Goal: Task Accomplishment & Management: Complete application form

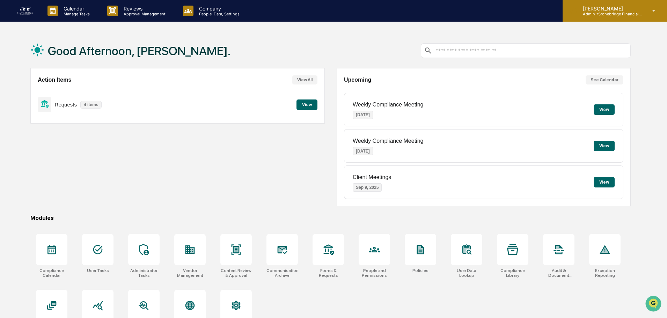
click at [630, 12] on p "Admin • Stonebridge Financial Group" at bounding box center [609, 14] width 65 height 5
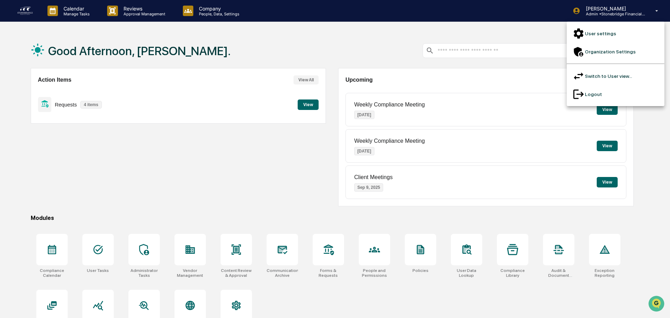
click at [615, 67] on li "Switch to User view..." at bounding box center [616, 76] width 98 height 18
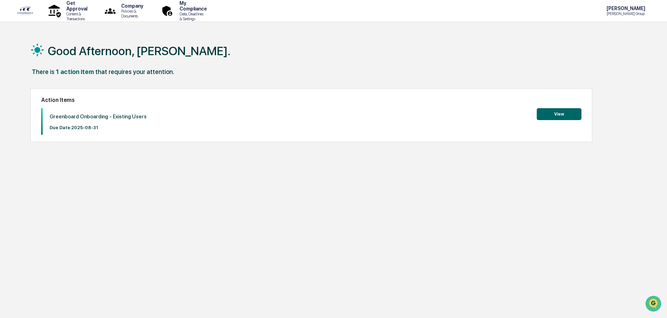
click at [557, 113] on button "View" at bounding box center [558, 114] width 45 height 12
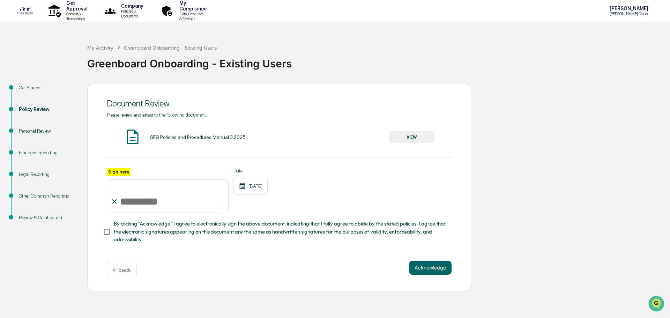
click at [429, 137] on button "VIEW" at bounding box center [411, 137] width 45 height 12
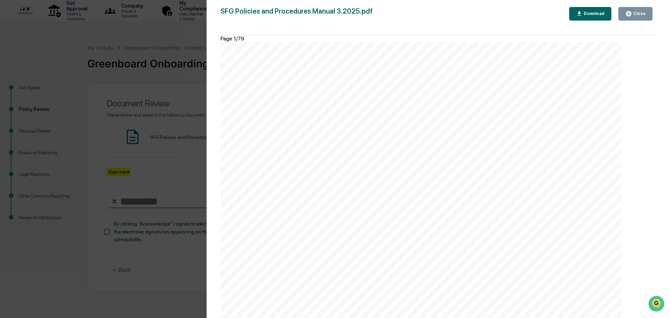
scroll to position [41096, 0]
click at [640, 16] on div "Close" at bounding box center [636, 13] width 20 height 7
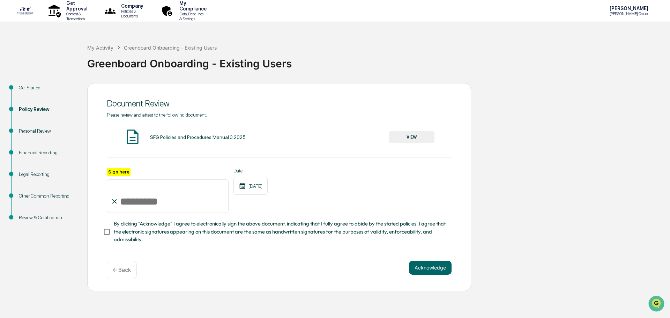
click at [152, 188] on input "Sign here" at bounding box center [168, 196] width 122 height 34
type input "**********"
click at [132, 229] on span "By clicking "Acknowledge" I agree to electronically sign the above document, in…" at bounding box center [280, 231] width 332 height 23
click at [443, 270] on button "Acknowledge" at bounding box center [430, 268] width 43 height 14
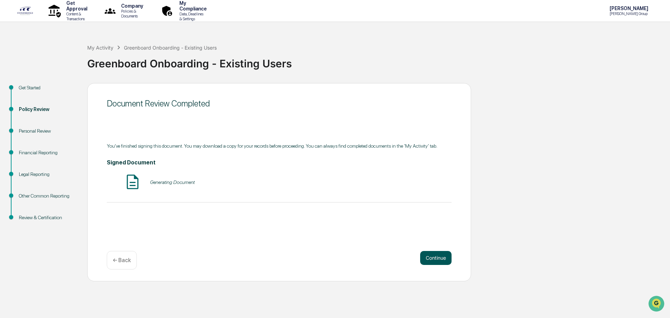
click at [438, 260] on button "Continue" at bounding box center [435, 258] width 31 height 14
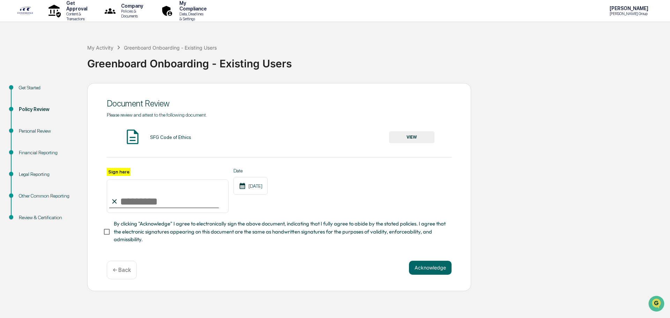
click at [412, 133] on button "VIEW" at bounding box center [411, 137] width 45 height 12
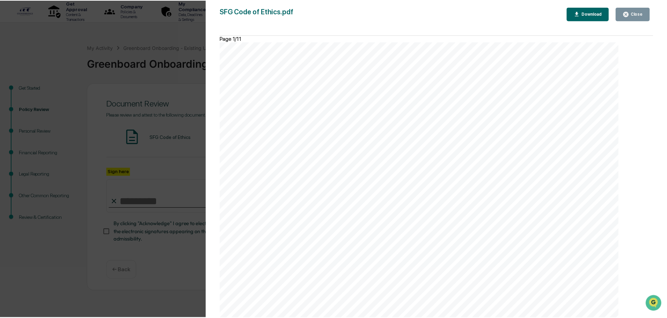
scroll to position [5666, 0]
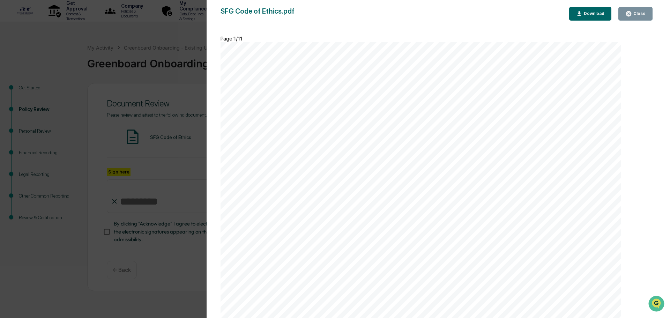
click at [639, 12] on div "Close" at bounding box center [639, 13] width 14 height 5
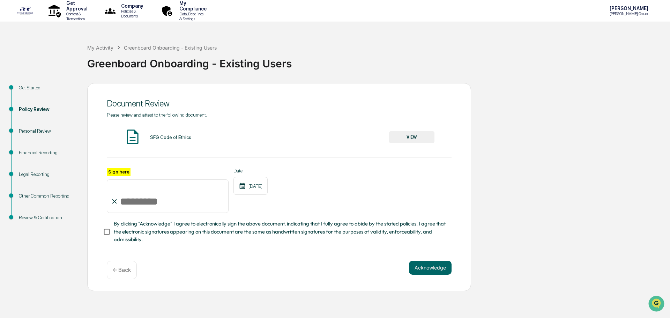
click at [158, 199] on input "Sign here" at bounding box center [168, 196] width 122 height 34
type input "**********"
click at [127, 223] on div "**********" at bounding box center [279, 206] width 345 height 76
click at [126, 230] on span "By clicking "Acknowledge" I agree to electronically sign the above document, in…" at bounding box center [280, 231] width 332 height 23
click at [430, 267] on button "Acknowledge" at bounding box center [430, 268] width 43 height 14
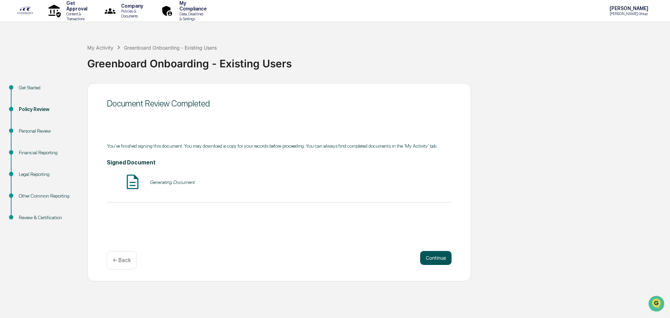
click at [442, 261] on button "Continue" at bounding box center [435, 258] width 31 height 14
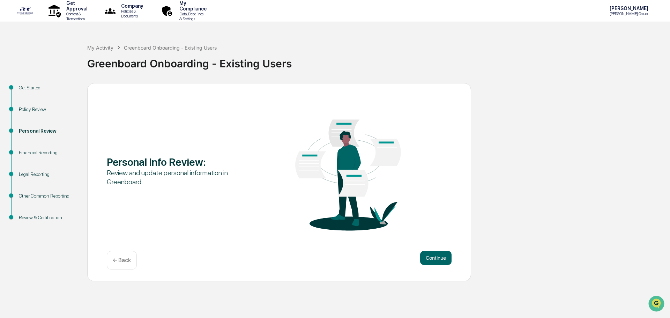
click at [442, 261] on button "Continue" at bounding box center [435, 258] width 31 height 14
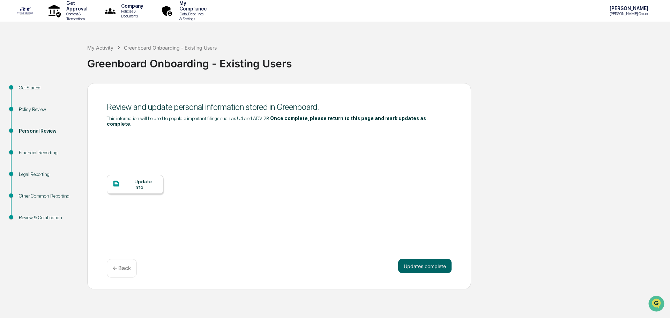
click at [155, 179] on div "Update Info" at bounding box center [145, 184] width 23 height 11
click at [443, 263] on button "Updates complete" at bounding box center [424, 266] width 53 height 14
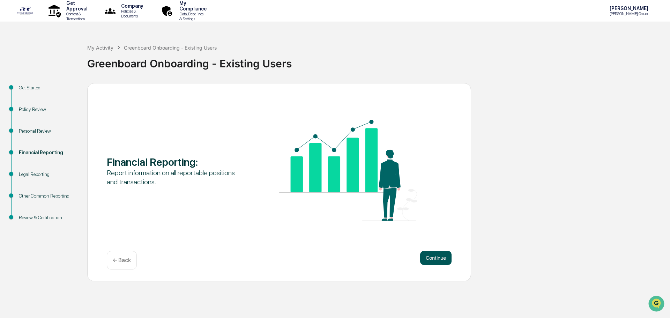
click at [441, 263] on button "Continue" at bounding box center [435, 258] width 31 height 14
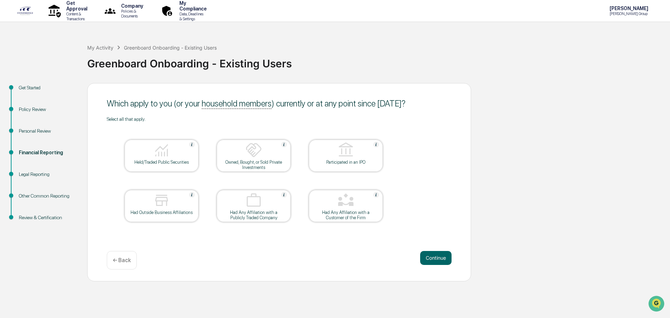
click at [136, 163] on div "Held/Traded Public Securities" at bounding box center [161, 162] width 63 height 5
click at [173, 212] on div "Had Outside Business Affiliations" at bounding box center [161, 212] width 63 height 5
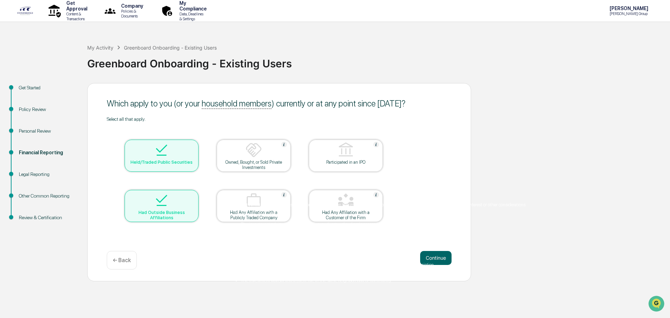
click at [368, 198] on div "Client Affiliation: a relationship or connection between the investment advisor…" at bounding box center [380, 242] width 293 height 89
click at [264, 264] on div "Continue ← Back" at bounding box center [279, 260] width 345 height 18
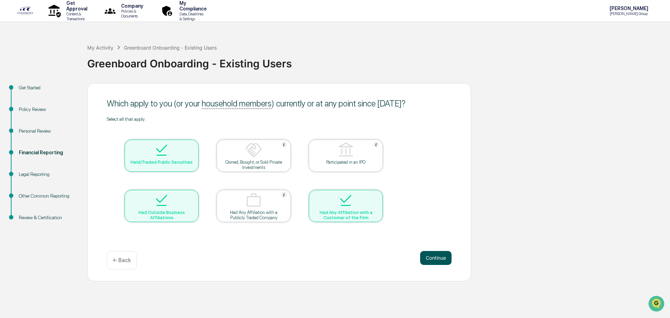
click at [427, 257] on button "Continue" at bounding box center [435, 258] width 31 height 14
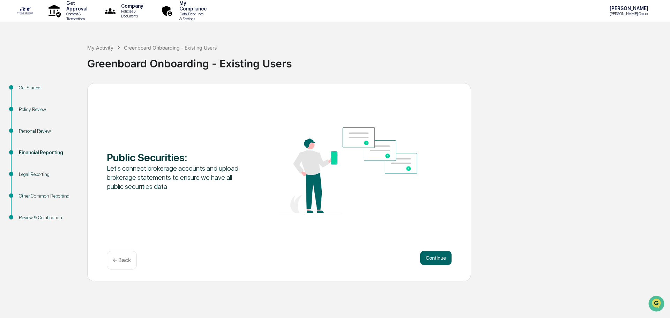
click at [427, 257] on button "Continue" at bounding box center [435, 258] width 31 height 14
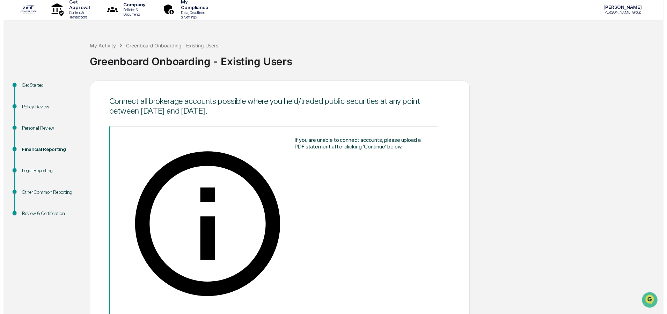
scroll to position [6, 0]
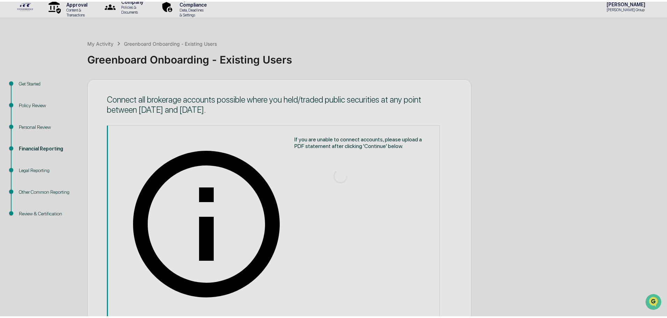
scroll to position [0, 0]
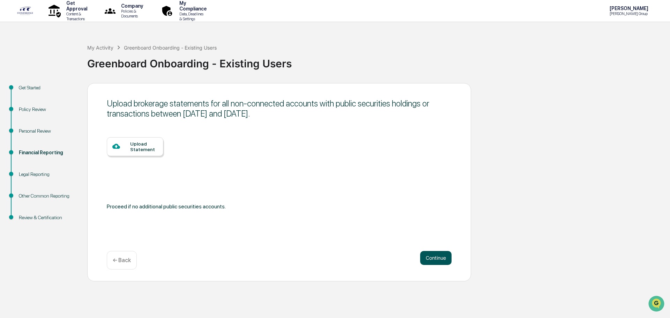
click at [436, 261] on button "Continue" at bounding box center [435, 258] width 31 height 14
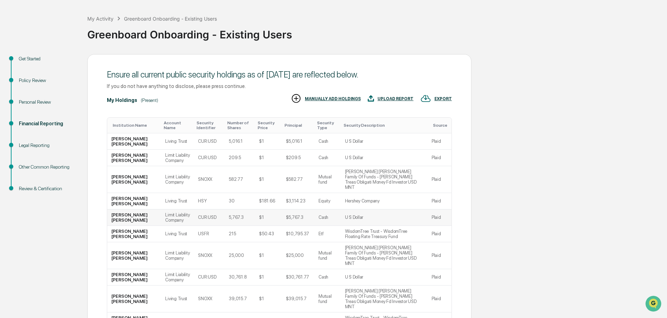
scroll to position [69, 0]
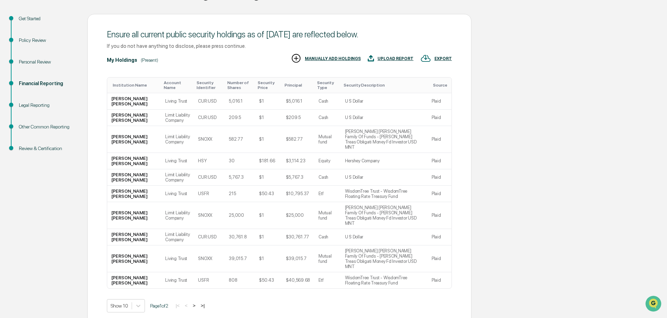
click at [196, 303] on button ">" at bounding box center [194, 306] width 7 height 6
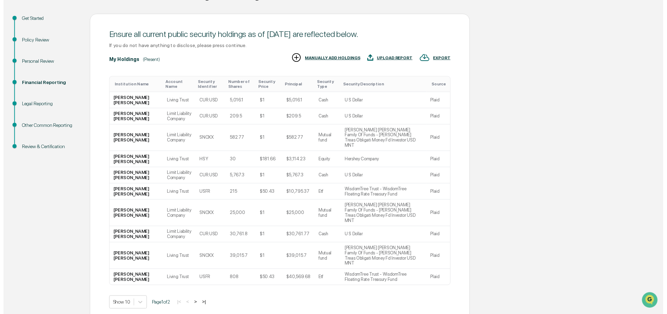
scroll to position [53, 0]
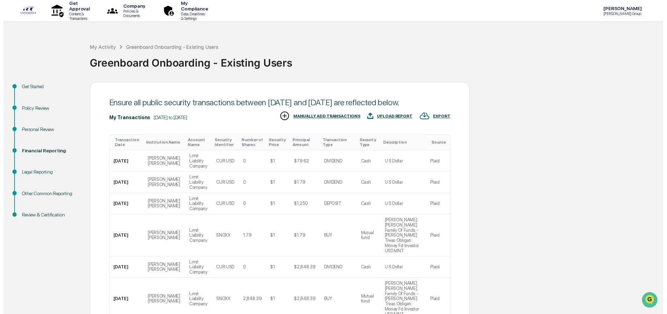
scroll to position [132, 0]
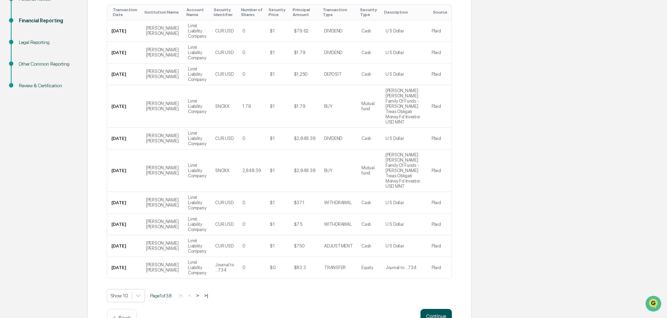
click at [442, 309] on button "Continue" at bounding box center [435, 316] width 31 height 14
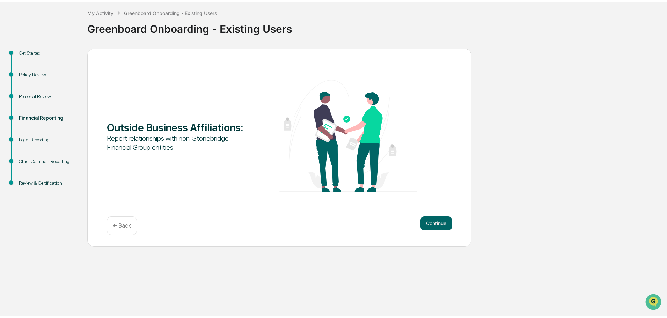
scroll to position [0, 0]
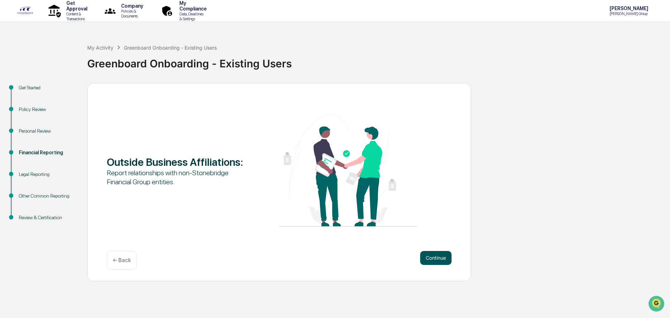
click at [436, 264] on button "Continue" at bounding box center [435, 258] width 31 height 14
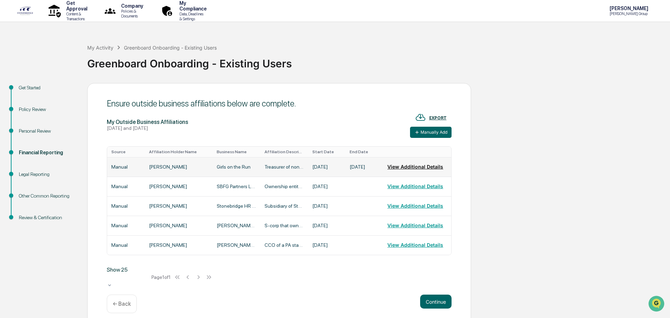
click at [413, 165] on button "View Additional Details" at bounding box center [415, 167] width 56 height 14
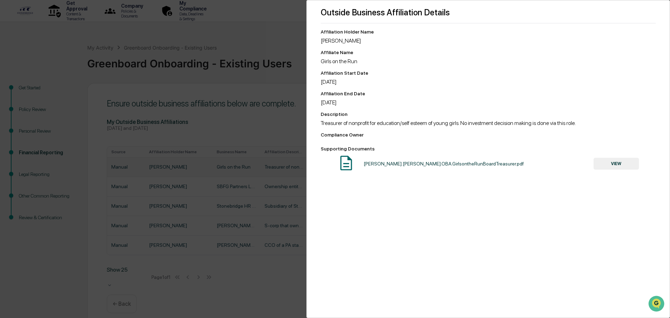
click at [295, 52] on div "Outside Business Affiliation Details Affiliation Holder Name [PERSON_NAME] Affi…" at bounding box center [335, 159] width 670 height 318
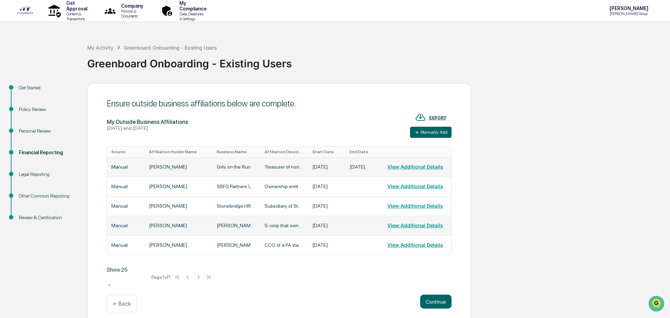
click at [181, 233] on td "[PERSON_NAME]" at bounding box center [179, 226] width 68 height 20
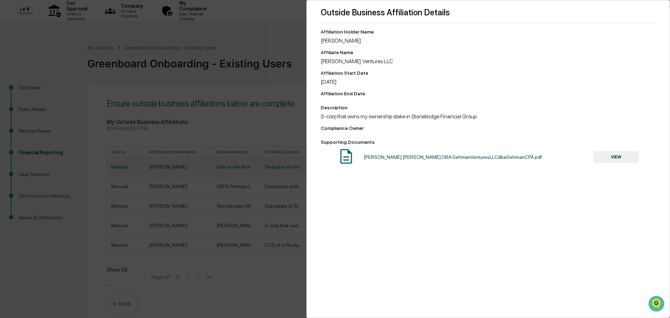
click at [284, 46] on div "Outside Business Affiliation Details Affiliation Holder Name [PERSON_NAME] Affi…" at bounding box center [335, 159] width 670 height 318
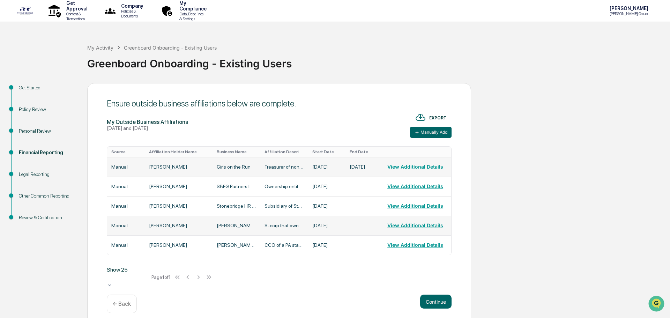
click at [268, 231] on td "S-corp that owns my ownership stake in Stonebridge Financial Group" at bounding box center [284, 226] width 48 height 20
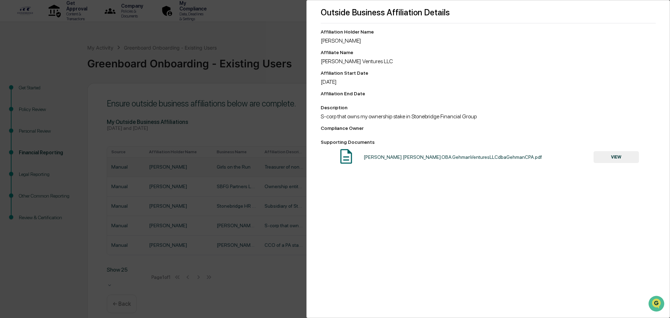
drag, startPoint x: 214, startPoint y: 82, endPoint x: 218, endPoint y: 87, distance: 6.7
click at [218, 87] on div "Outside Business Affiliation Details Affiliation Holder Name [PERSON_NAME] Affi…" at bounding box center [335, 159] width 670 height 318
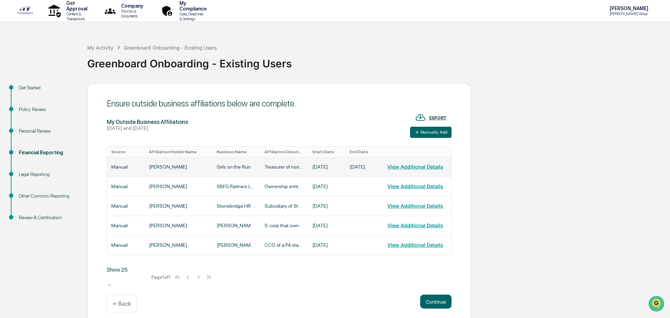
drag, startPoint x: 441, startPoint y: 293, endPoint x: 377, endPoint y: 286, distance: 64.5
click at [377, 286] on div "Ensure outside business affiliations below are complete. My Outside Business Af…" at bounding box center [279, 204] width 384 height 242
click at [425, 296] on button "Continue" at bounding box center [435, 302] width 31 height 14
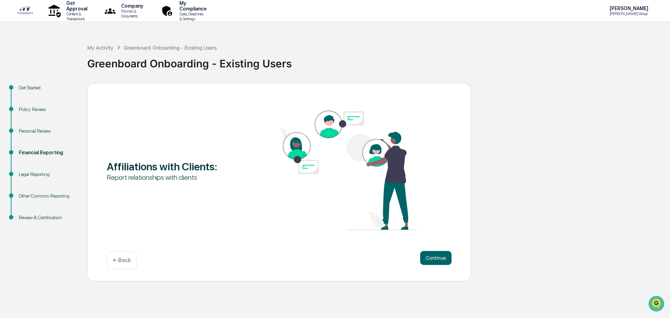
drag, startPoint x: 424, startPoint y: 295, endPoint x: 415, endPoint y: 264, distance: 32.0
drag, startPoint x: 415, startPoint y: 264, endPoint x: 394, endPoint y: 266, distance: 21.3
click at [393, 266] on div "Continue ← Back" at bounding box center [279, 260] width 345 height 18
click at [430, 262] on button "Continue" at bounding box center [435, 258] width 31 height 14
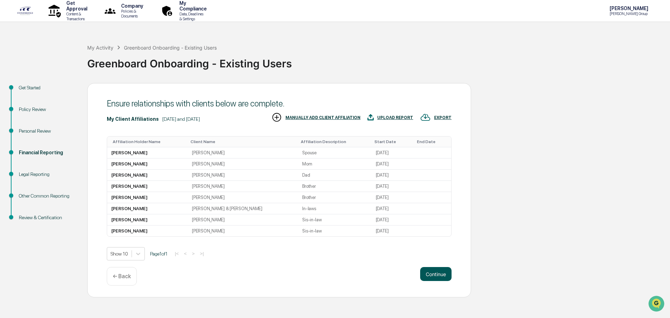
click at [428, 272] on button "Continue" at bounding box center [435, 274] width 31 height 14
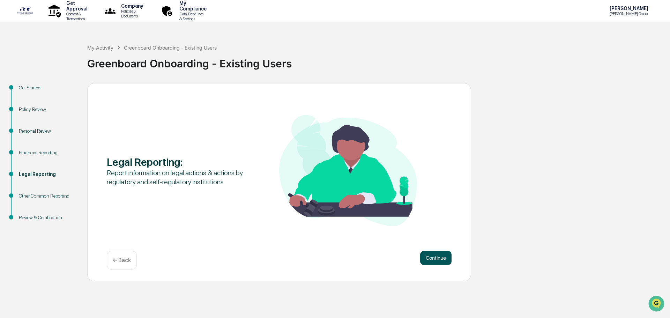
click at [437, 253] on button "Continue" at bounding box center [435, 258] width 31 height 14
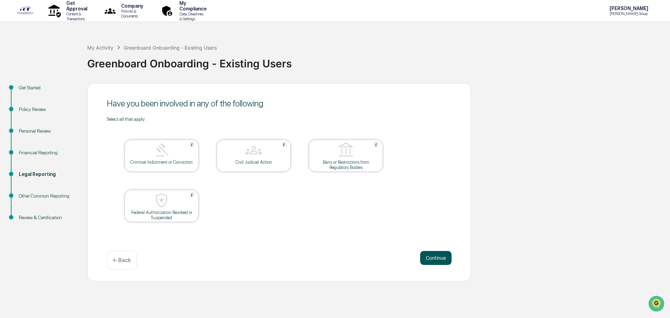
click at [440, 260] on button "Continue" at bounding box center [435, 258] width 31 height 14
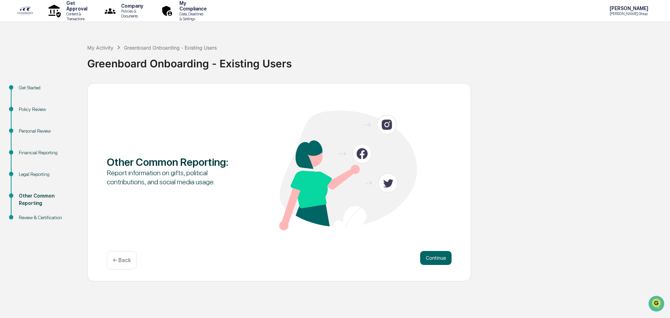
click at [125, 263] on p "← Back" at bounding box center [122, 260] width 18 height 7
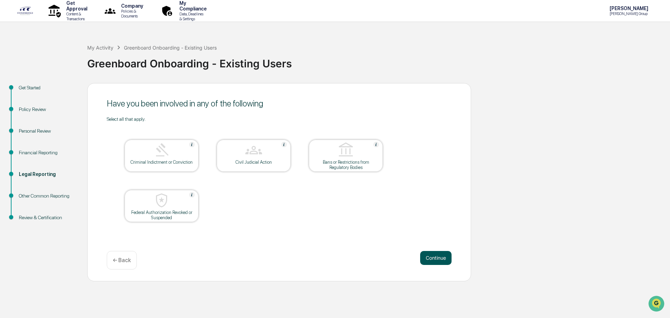
click at [423, 259] on button "Continue" at bounding box center [435, 258] width 31 height 14
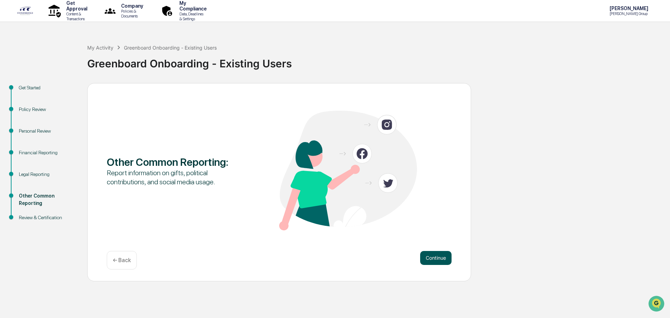
click at [421, 256] on button "Continue" at bounding box center [435, 258] width 31 height 14
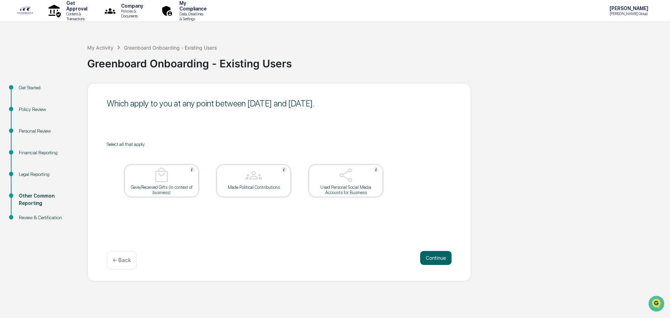
click at [353, 183] on img at bounding box center [346, 175] width 17 height 17
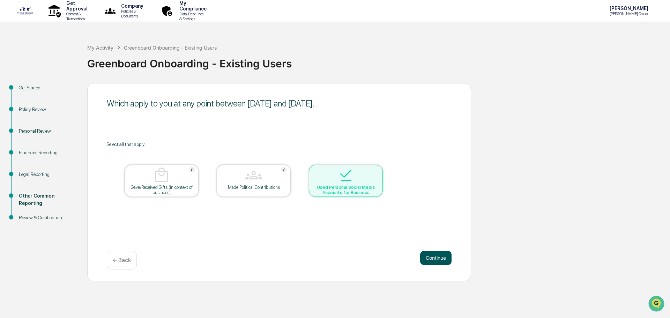
click at [429, 258] on button "Continue" at bounding box center [435, 258] width 31 height 14
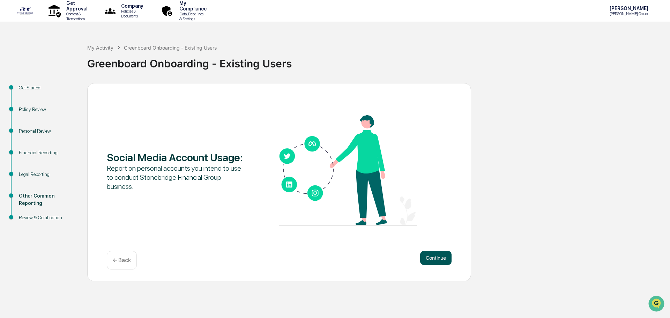
click at [430, 257] on button "Continue" at bounding box center [435, 258] width 31 height 14
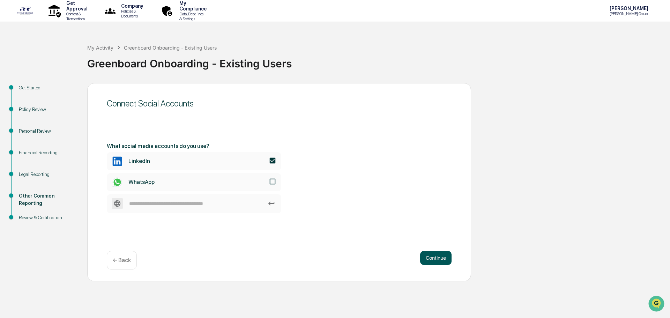
click at [443, 262] on button "Continue" at bounding box center [435, 258] width 31 height 14
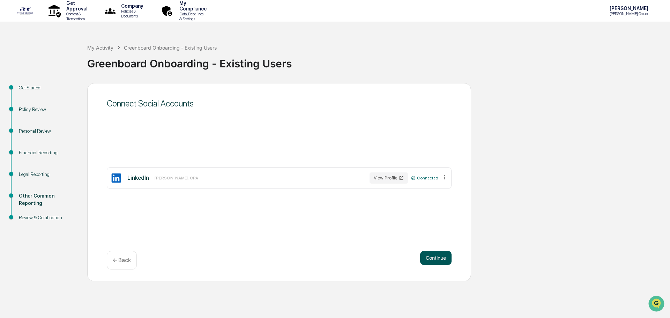
click at [437, 258] on button "Continue" at bounding box center [435, 258] width 31 height 14
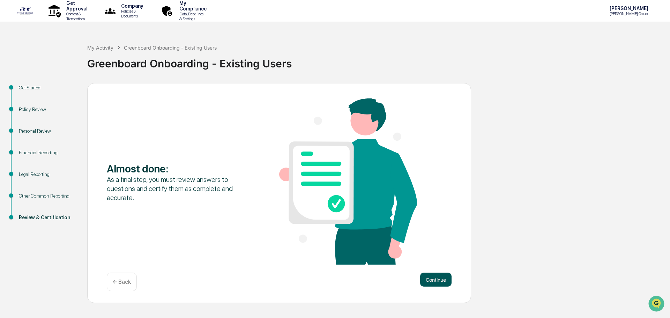
click at [444, 280] on button "Continue" at bounding box center [435, 280] width 31 height 14
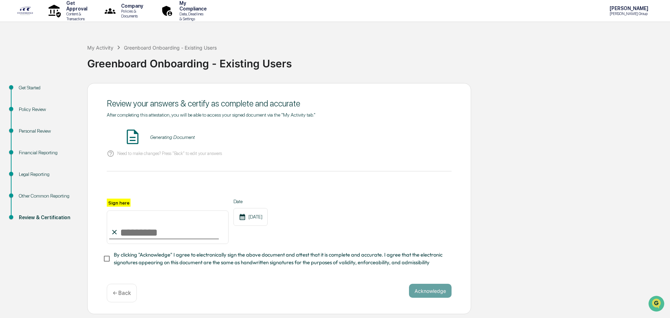
click at [148, 239] on input "Sign here" at bounding box center [168, 227] width 122 height 34
type input "**********"
click at [136, 257] on span "By clicking "Acknowledge" I agree to electronically sign the above document and…" at bounding box center [280, 259] width 332 height 16
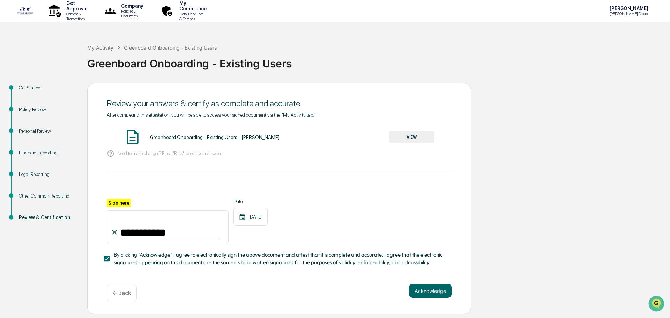
click at [434, 293] on button "Acknowledge" at bounding box center [430, 291] width 43 height 14
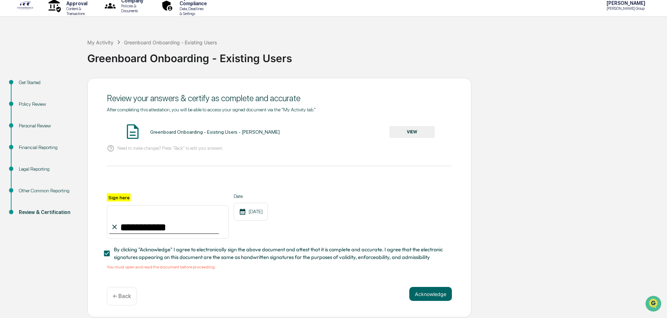
scroll to position [7, 0]
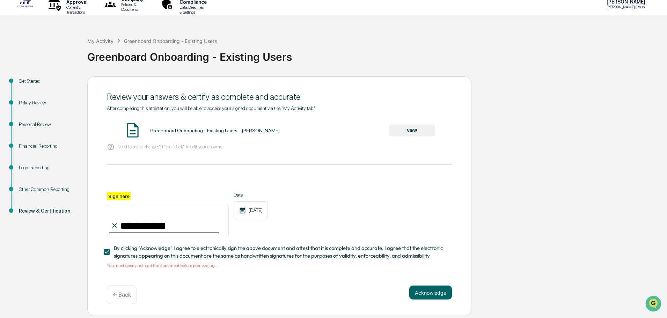
click at [408, 128] on button "VIEW" at bounding box center [411, 131] width 45 height 12
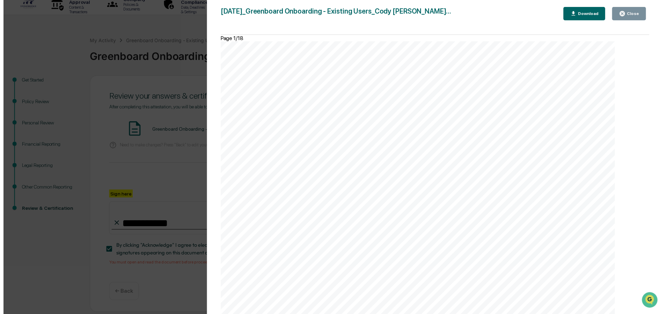
scroll to position [384, 0]
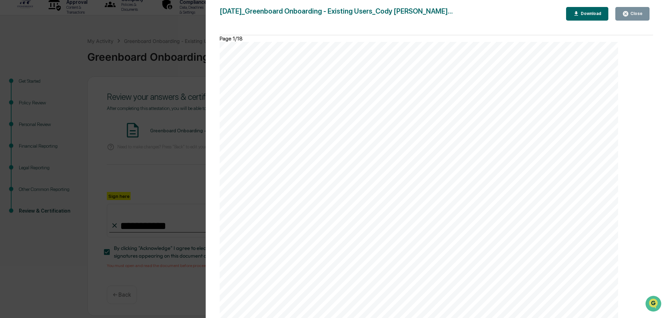
click at [631, 12] on div "Close" at bounding box center [636, 13] width 14 height 5
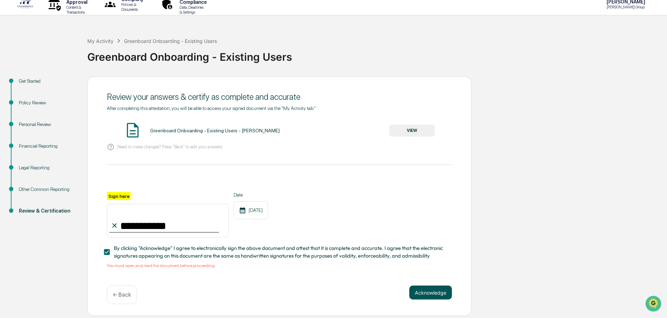
click at [426, 298] on button "Acknowledge" at bounding box center [430, 293] width 43 height 14
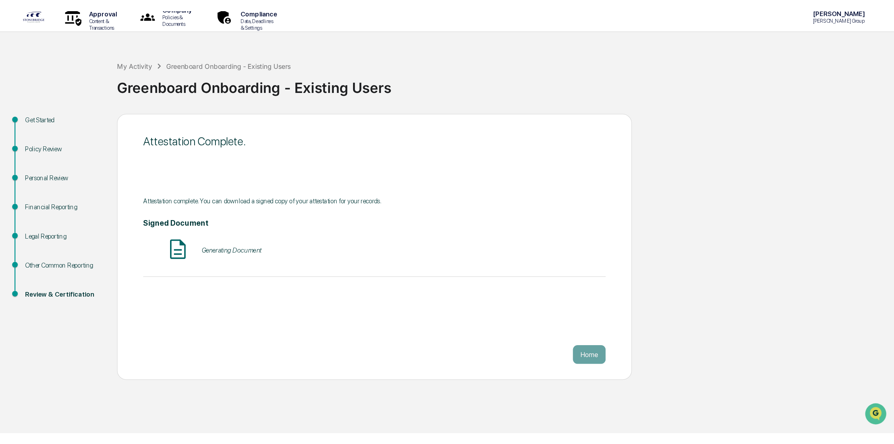
scroll to position [0, 0]
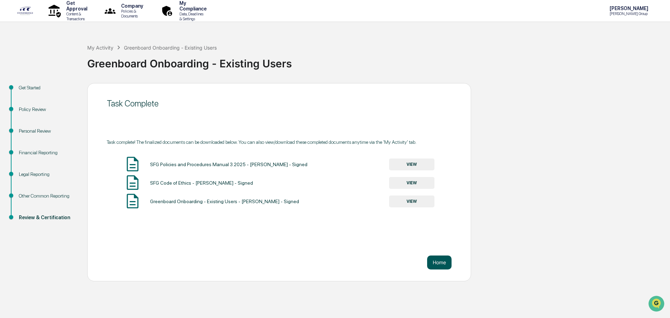
click at [441, 267] on button "Home" at bounding box center [439, 263] width 24 height 14
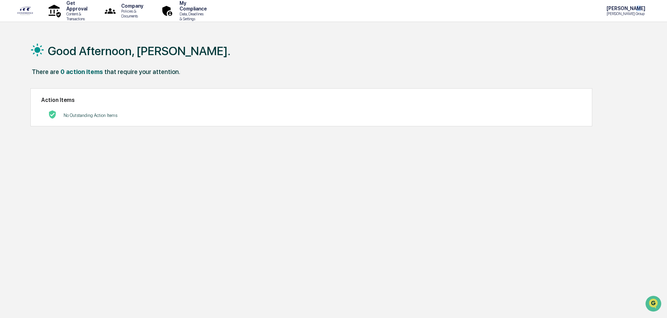
click at [631, 8] on p "[PERSON_NAME]" at bounding box center [625, 9] width 48 height 6
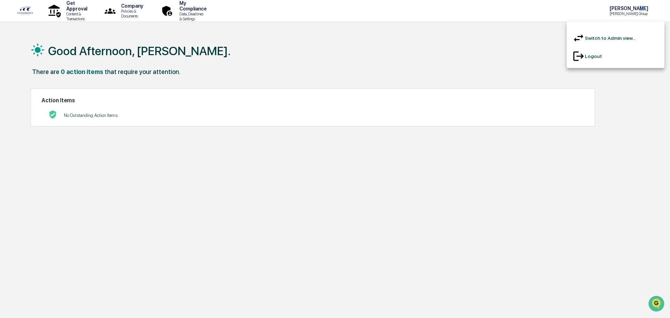
click at [601, 35] on li "Switch to Admin view..." at bounding box center [616, 38] width 98 height 18
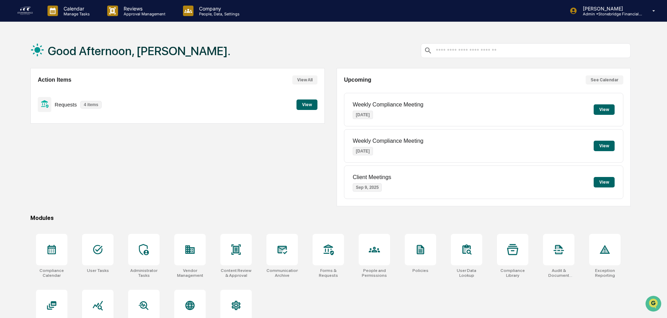
click at [310, 105] on button "View" at bounding box center [306, 104] width 21 height 10
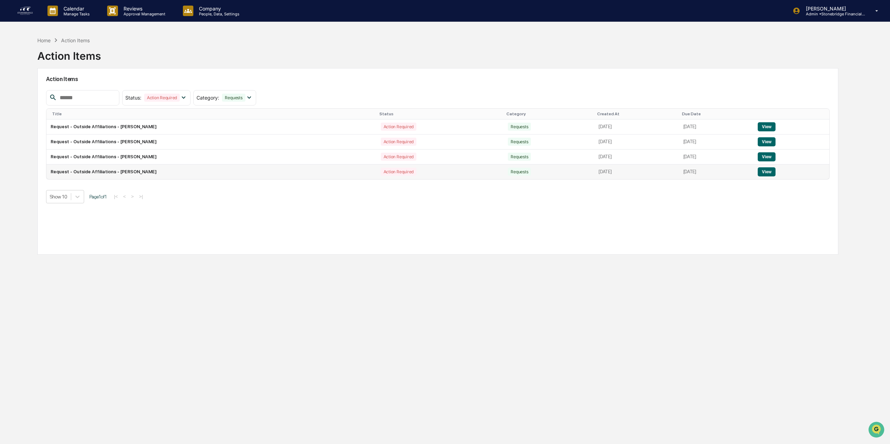
click at [666, 172] on button "View" at bounding box center [767, 171] width 18 height 9
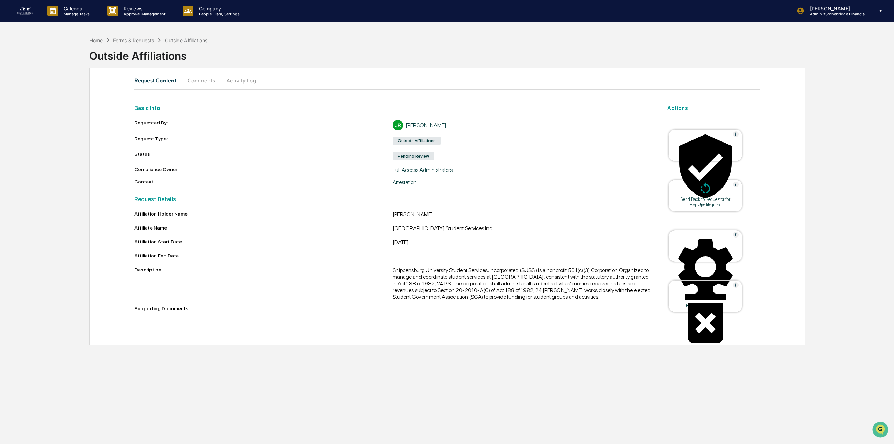
click at [140, 42] on div "Forms & Requests" at bounding box center [133, 40] width 41 height 6
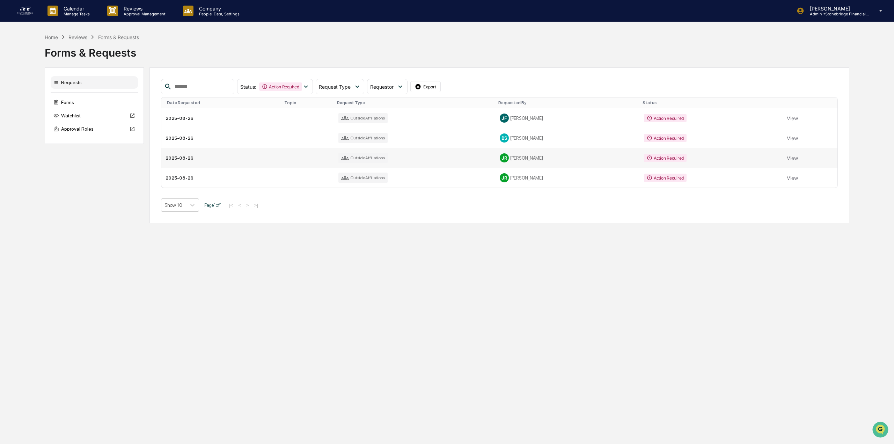
click at [541, 159] on div "JR [PERSON_NAME]" at bounding box center [567, 157] width 136 height 9
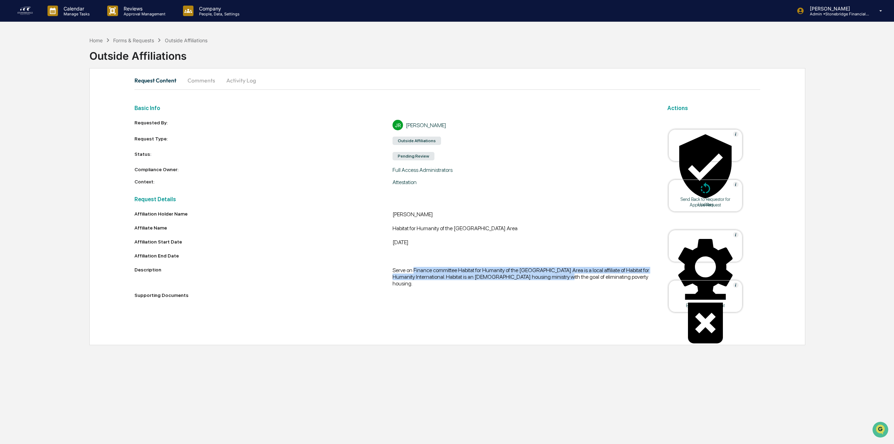
drag, startPoint x: 415, startPoint y: 271, endPoint x: 557, endPoint y: 280, distance: 142.7
click at [557, 280] on div "Affiliation Holder Name [PERSON_NAME] Affiliate Name Habitat for Humanity of th…" at bounding box center [392, 256] width 516 height 90
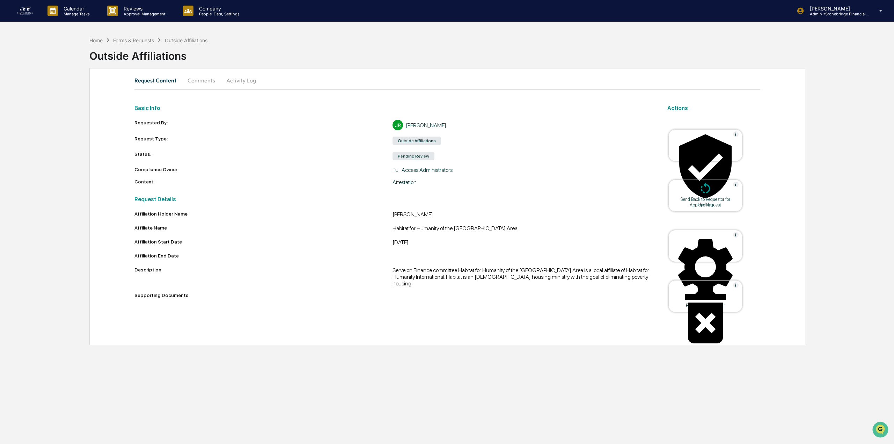
click at [666, 255] on div "Edit Request Content" at bounding box center [705, 246] width 74 height 32
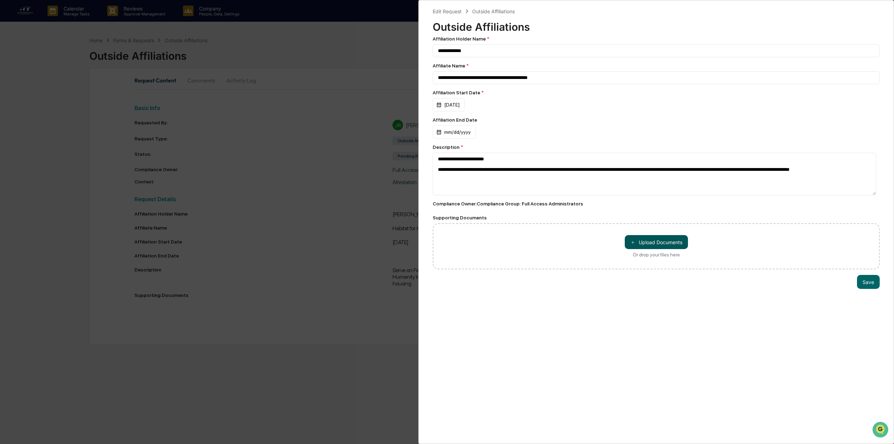
click at [634, 242] on button "＋ Upload Documents" at bounding box center [655, 242] width 63 height 14
click at [407, 27] on div "**********" at bounding box center [447, 222] width 894 height 444
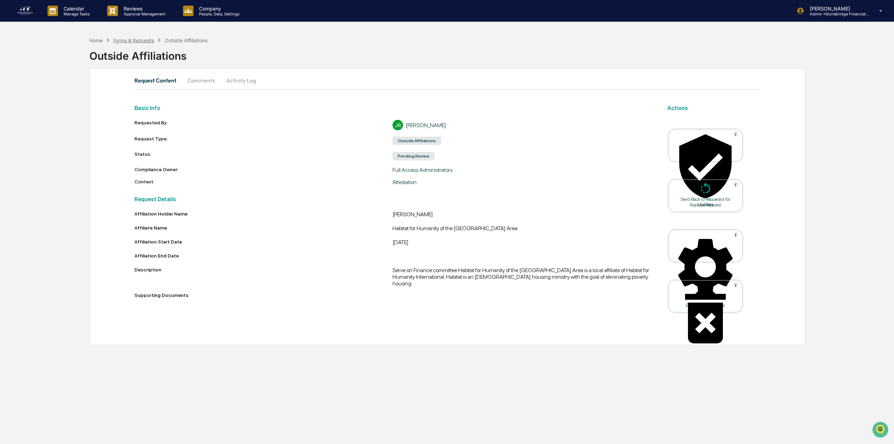
click at [140, 42] on div "Forms & Requests" at bounding box center [133, 40] width 41 height 6
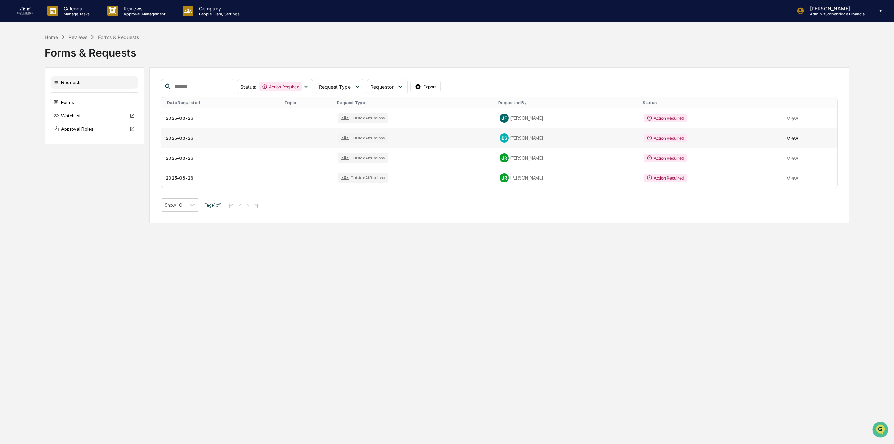
click at [666, 136] on button "View" at bounding box center [791, 138] width 11 height 14
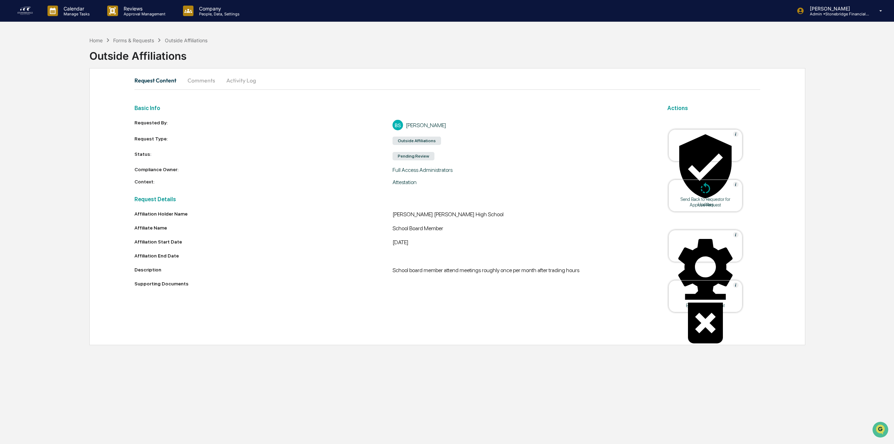
click at [666, 303] on div "Edit Request Content" at bounding box center [705, 305] width 63 height 5
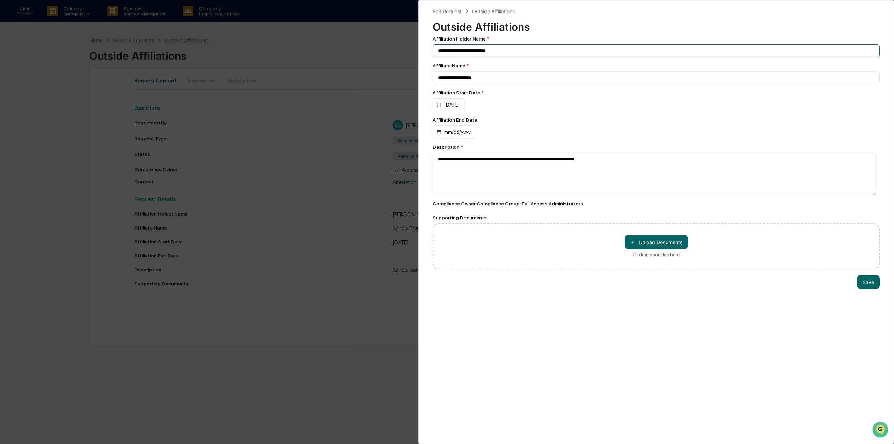
drag, startPoint x: 520, startPoint y: 52, endPoint x: 332, endPoint y: 27, distance: 189.4
click at [332, 27] on div "**********" at bounding box center [447, 222] width 894 height 444
click at [438, 57] on input "**********" at bounding box center [655, 50] width 447 height 13
paste input "**********"
type input "**********"
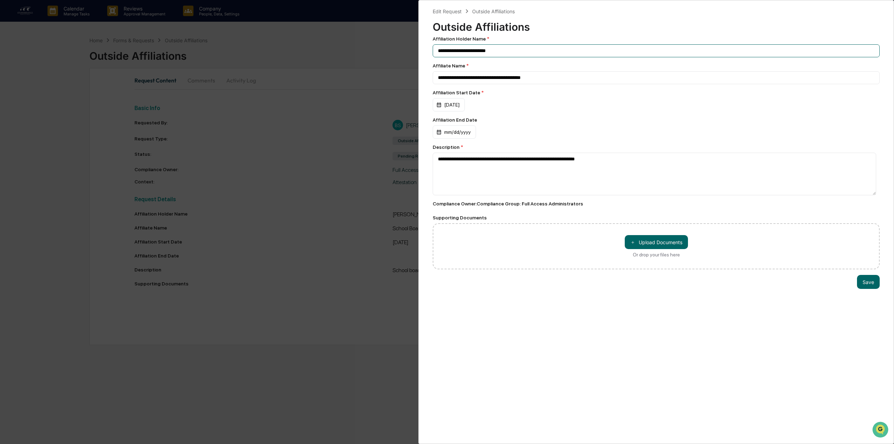
drag, startPoint x: 511, startPoint y: 49, endPoint x: 117, endPoint y: 1, distance: 396.6
click at [163, 11] on div "**********" at bounding box center [447, 222] width 894 height 444
type input "**********"
click at [660, 245] on button "＋ Upload Documents" at bounding box center [655, 242] width 63 height 14
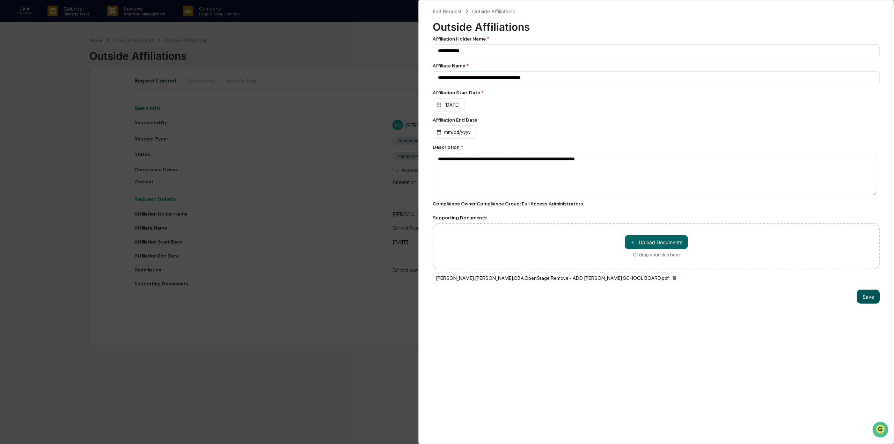
click at [666, 296] on button "Save" at bounding box center [868, 296] width 23 height 14
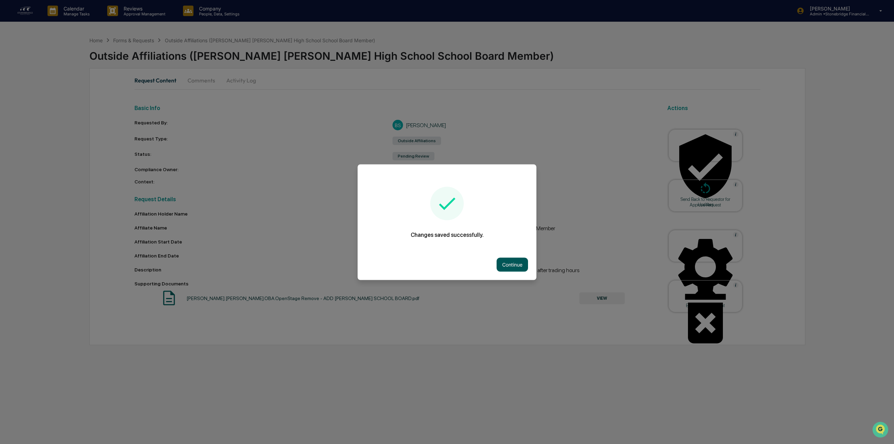
click at [513, 259] on button "Continue" at bounding box center [511, 264] width 31 height 14
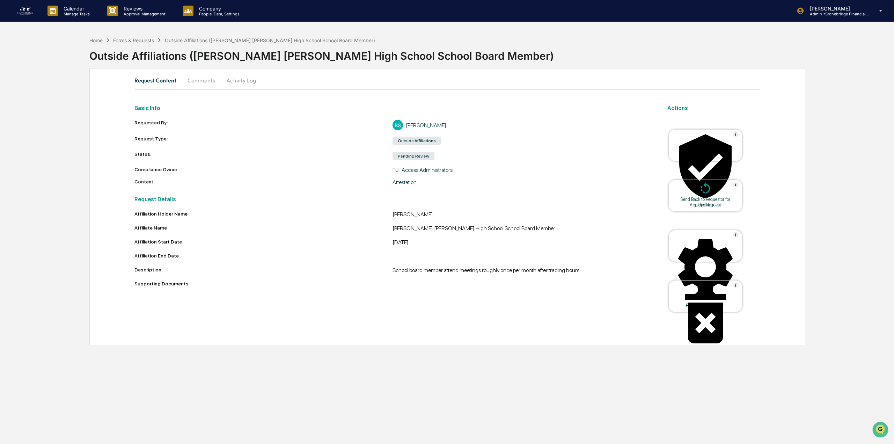
click at [666, 146] on div at bounding box center [705, 166] width 70 height 71
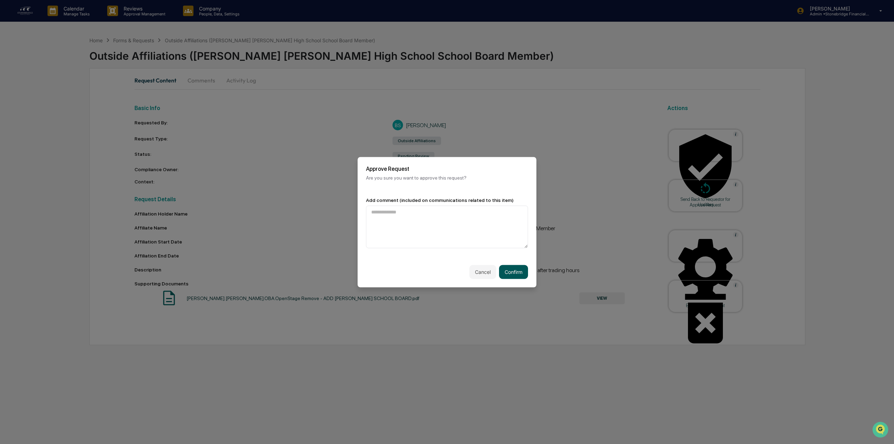
click at [525, 270] on button "Confirm" at bounding box center [513, 272] width 29 height 14
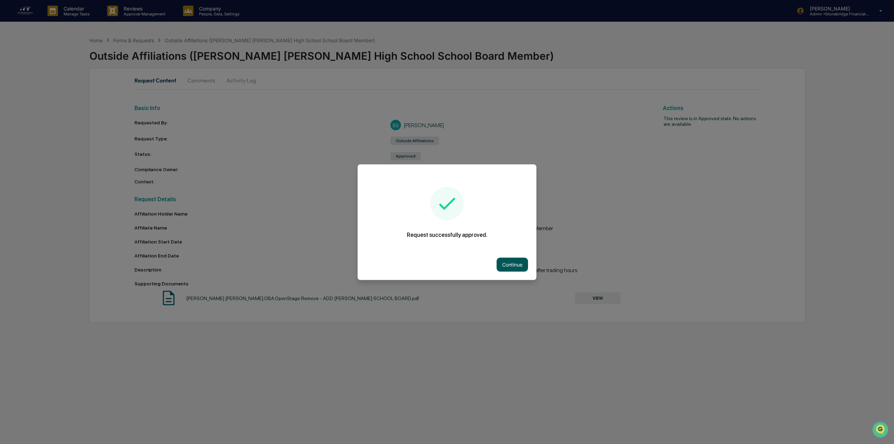
click at [504, 267] on button "Continue" at bounding box center [511, 264] width 31 height 14
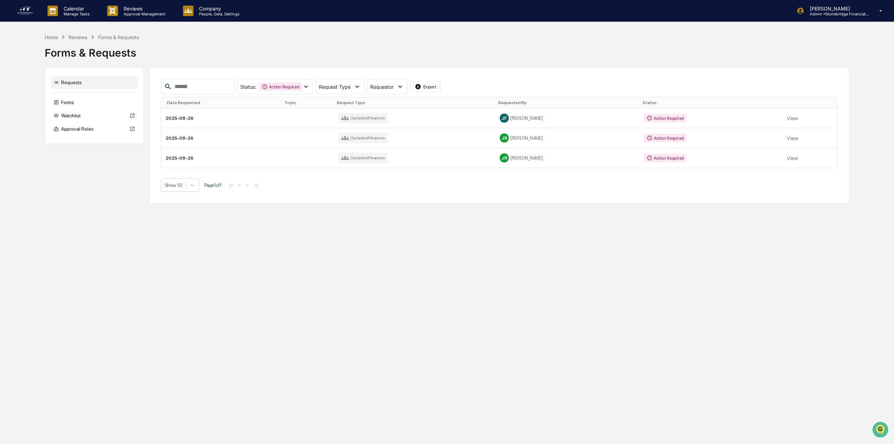
click at [666, 119] on button "View" at bounding box center [791, 118] width 11 height 14
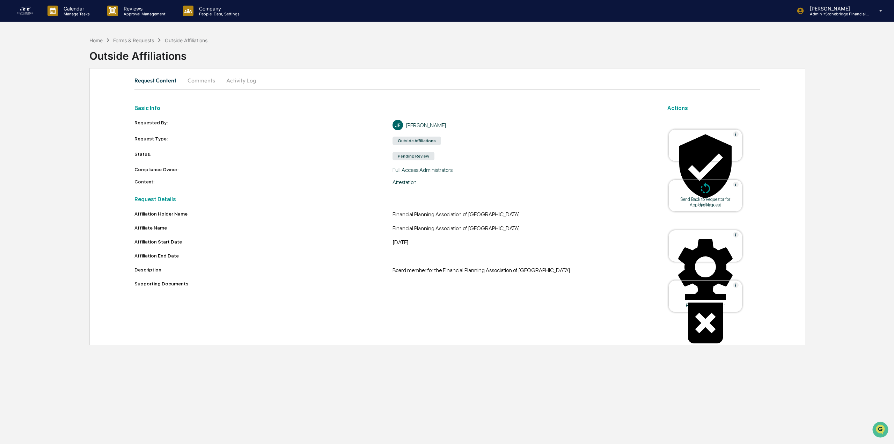
drag, startPoint x: 412, startPoint y: 217, endPoint x: 482, endPoint y: 243, distance: 74.4
click at [482, 243] on div "Affiliation Holder Name Financial Planning Association of [GEOGRAPHIC_DATA] Aff…" at bounding box center [392, 250] width 516 height 78
click at [481, 243] on div "[DATE]" at bounding box center [521, 243] width 258 height 8
drag, startPoint x: 479, startPoint y: 253, endPoint x: 416, endPoint y: 227, distance: 67.9
click at [416, 227] on div "Affiliation Holder Name Financial Planning Association of [GEOGRAPHIC_DATA] Aff…" at bounding box center [392, 250] width 516 height 78
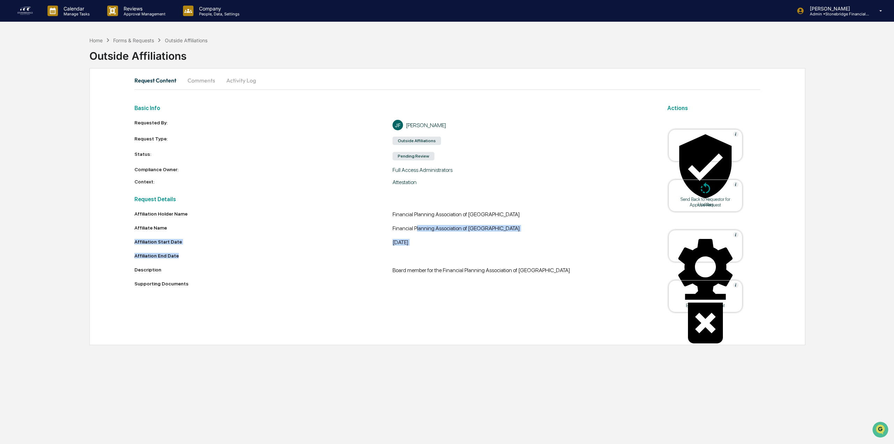
click at [416, 227] on div "Financial Planning Association of [GEOGRAPHIC_DATA]" at bounding box center [521, 229] width 258 height 8
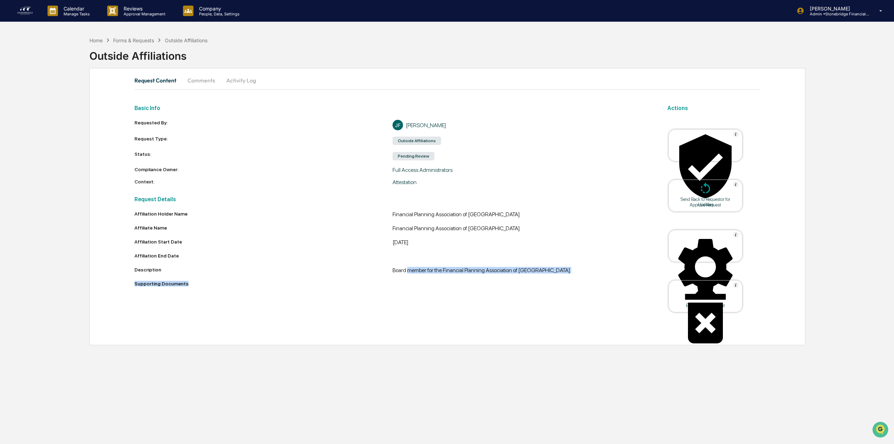
drag, startPoint x: 425, startPoint y: 271, endPoint x: 509, endPoint y: 280, distance: 83.9
click at [509, 280] on div "Affiliation Holder Name Financial Planning Association of [GEOGRAPHIC_DATA] Aff…" at bounding box center [392, 250] width 516 height 78
click at [666, 303] on div "Edit Request Content" at bounding box center [705, 305] width 63 height 5
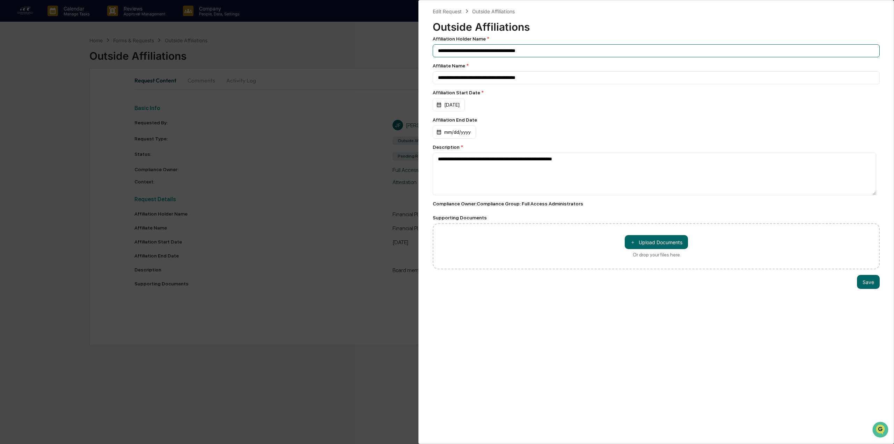
drag, startPoint x: 554, startPoint y: 46, endPoint x: 235, endPoint y: 23, distance: 319.9
click at [247, 28] on div "**********" at bounding box center [447, 222] width 894 height 444
type input "**********"
click at [635, 238] on button "＋ Upload Documents" at bounding box center [655, 242] width 63 height 14
drag, startPoint x: 181, startPoint y: 302, endPoint x: 403, endPoint y: 429, distance: 255.9
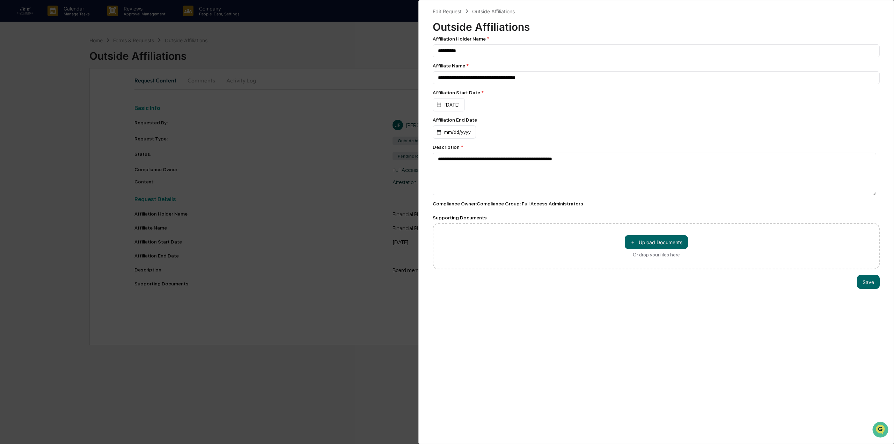
click at [181, 302] on div "**********" at bounding box center [447, 222] width 894 height 444
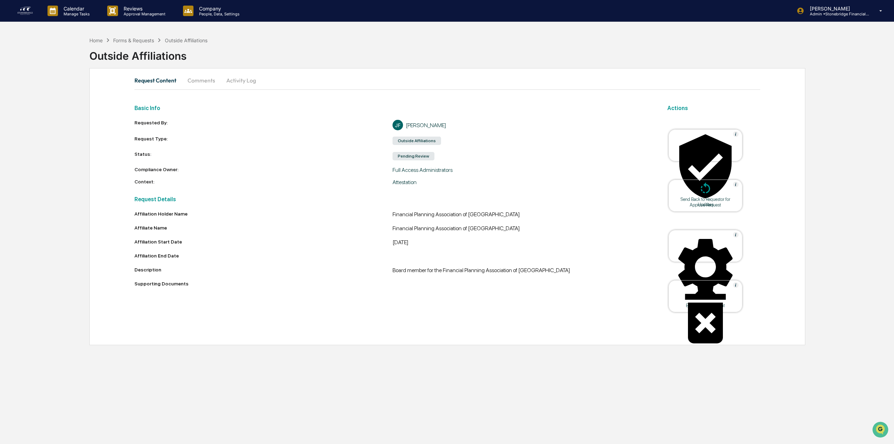
click at [666, 303] on div "Edit Request Content" at bounding box center [705, 305] width 63 height 5
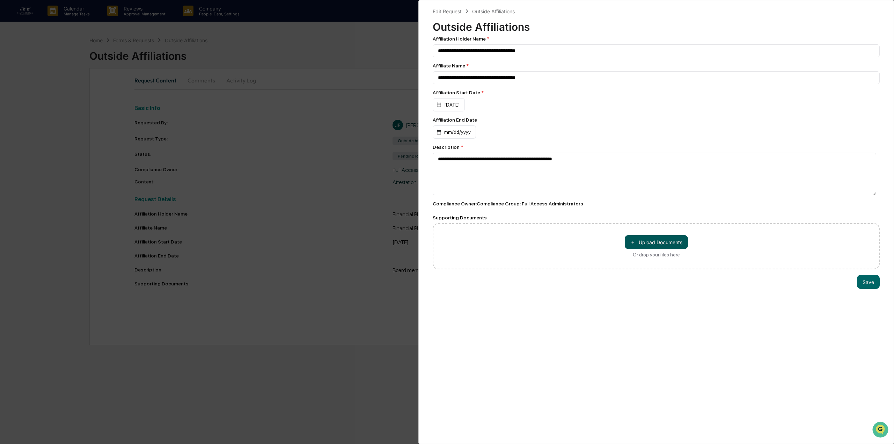
click at [659, 239] on button "＋ Upload Documents" at bounding box center [655, 242] width 63 height 14
click at [666, 295] on button "Save" at bounding box center [868, 296] width 23 height 14
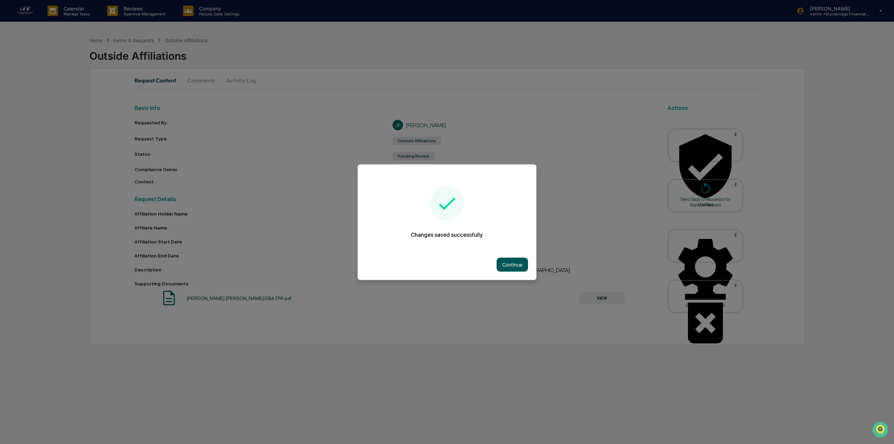
click at [519, 269] on button "Continue" at bounding box center [511, 264] width 31 height 14
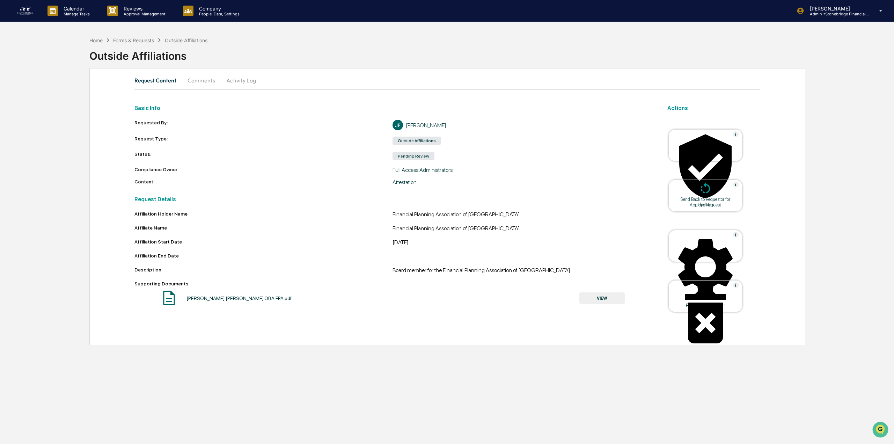
click at [666, 143] on div at bounding box center [705, 166] width 70 height 71
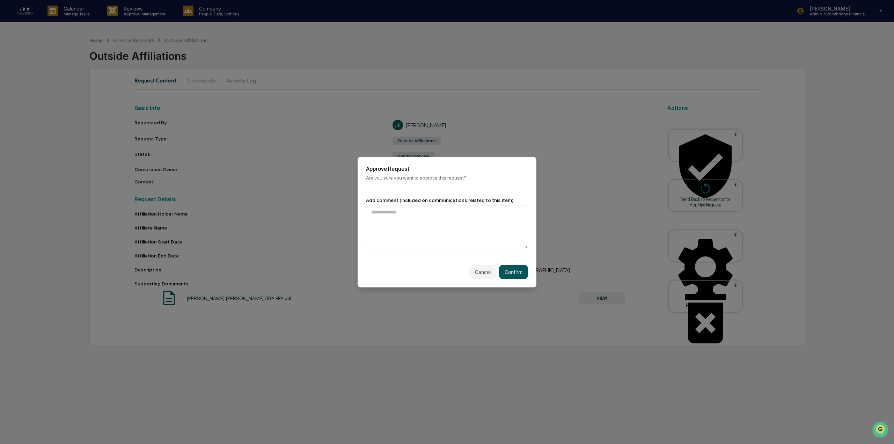
click at [521, 272] on button "Confirm" at bounding box center [513, 272] width 29 height 14
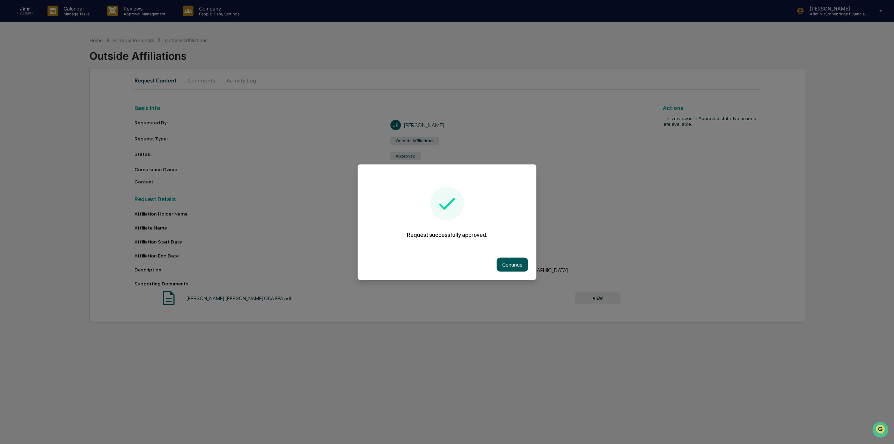
click at [512, 267] on button "Continue" at bounding box center [511, 264] width 31 height 14
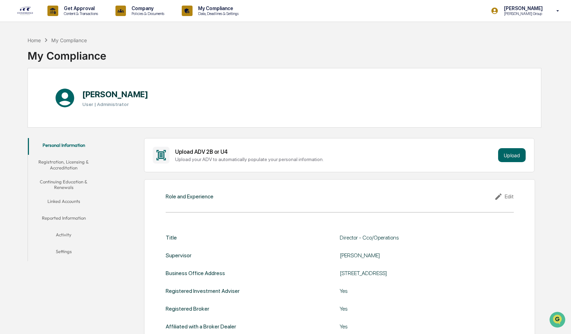
click at [73, 164] on button "Registration, Licensing & Accreditation" at bounding box center [64, 165] width 72 height 20
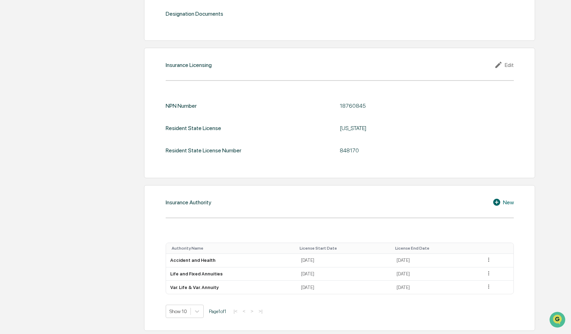
scroll to position [698, 0]
